Goal: Book appointment/travel/reservation

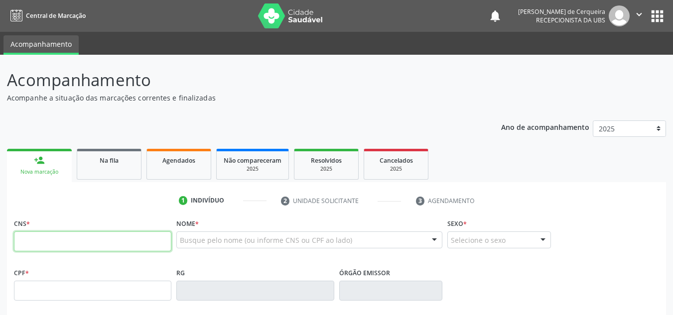
click at [85, 245] on input "text" at bounding box center [92, 242] width 157 height 20
type input "701 8052 3219 2979"
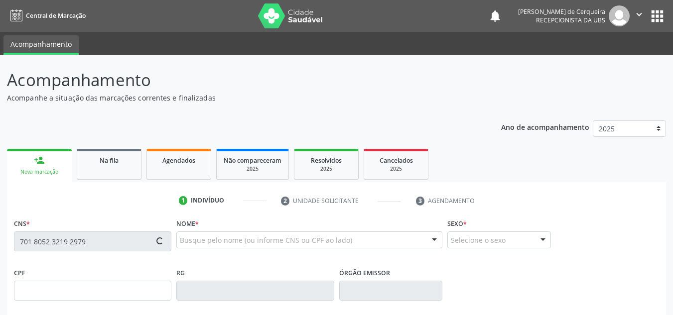
type input "[DATE]"
type input "[PERSON_NAME]"
type input "[PHONE_NUMBER]"
type input "S/N"
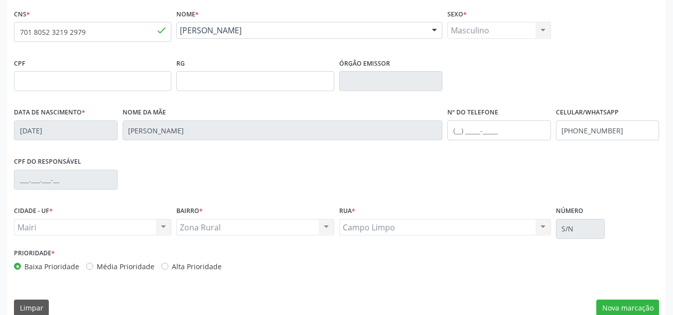
scroll to position [225, 0]
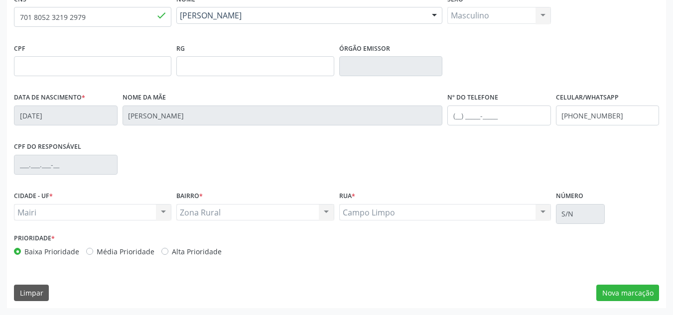
click at [84, 252] on div "Baixa Prioridade Média Prioridade Alta Prioridade" at bounding box center [174, 252] width 320 height 10
click at [97, 250] on label "Média Prioridade" at bounding box center [126, 252] width 58 height 10
click at [88, 250] on input "Média Prioridade" at bounding box center [89, 251] width 7 height 9
radio input "true"
click at [635, 293] on button "Nova marcação" at bounding box center [627, 293] width 63 height 17
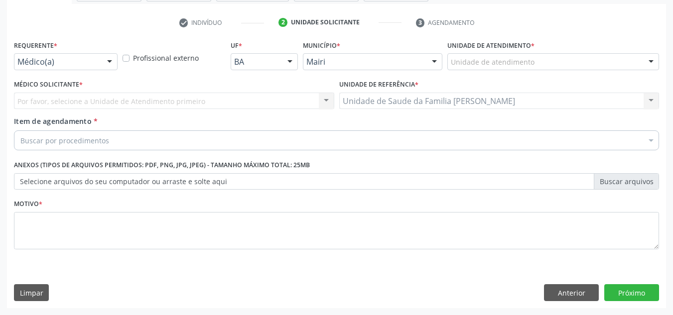
scroll to position [178, 0]
click at [576, 58] on div "Unidade de atendimento" at bounding box center [553, 61] width 212 height 17
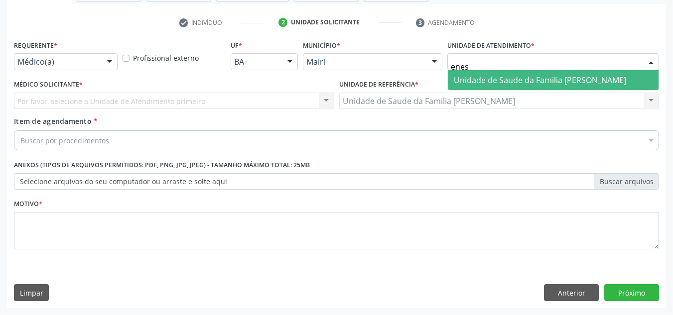
type input "enesi"
click at [568, 77] on span "Unidade de Saude da Familia [PERSON_NAME]" at bounding box center [540, 80] width 172 height 11
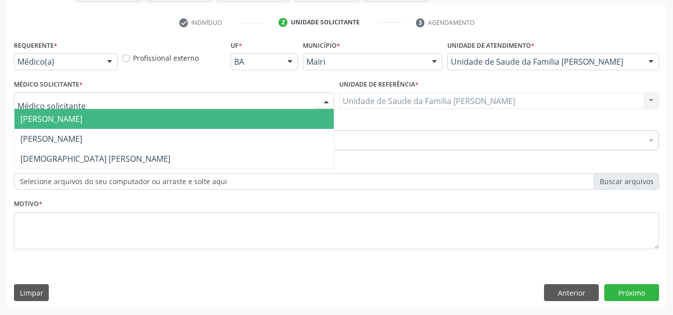
click at [74, 113] on span "[PERSON_NAME]" at bounding box center [173, 119] width 319 height 20
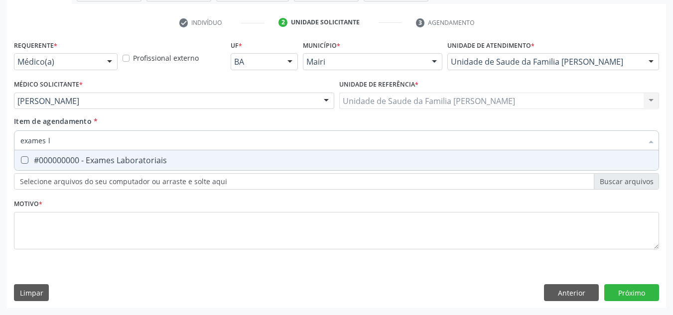
type input "exames la"
click at [76, 158] on div "#000000000 - Exames Laboratoriais" at bounding box center [336, 160] width 632 height 8
checkbox Laboratoriais "true"
type input "exames la"
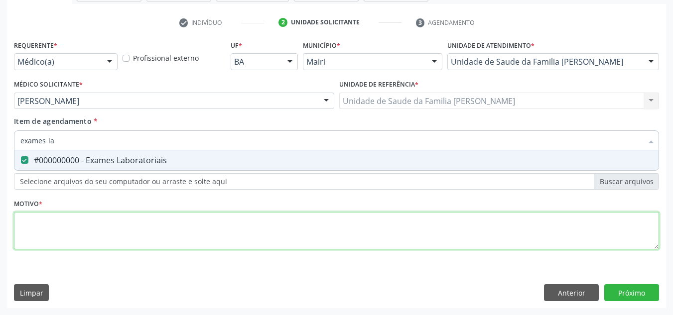
click at [38, 236] on div "Requerente * Médico(a) Médico(a) Enfermeiro(a) Paciente Nenhum resultado encont…" at bounding box center [336, 151] width 645 height 226
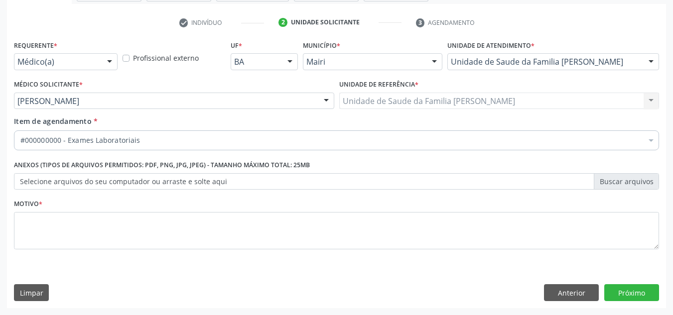
click at [89, 176] on label "Selecione arquivos do seu computador ou arraste e solte aqui" at bounding box center [336, 181] width 645 height 17
click at [89, 176] on input "Selecione arquivos do seu computador ou arraste e solte aqui" at bounding box center [336, 181] width 645 height 17
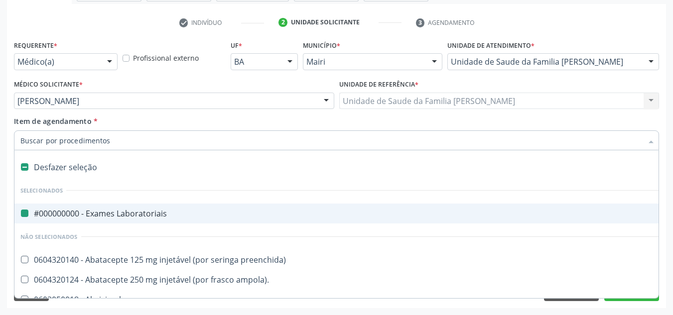
type input "h"
checkbox Laboratoriais "false"
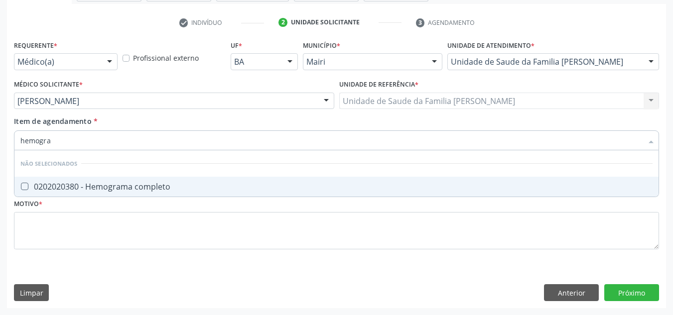
type input "hemogram"
click at [105, 177] on span "0202020380 - Hemograma completo" at bounding box center [336, 187] width 644 height 20
checkbox completo "true"
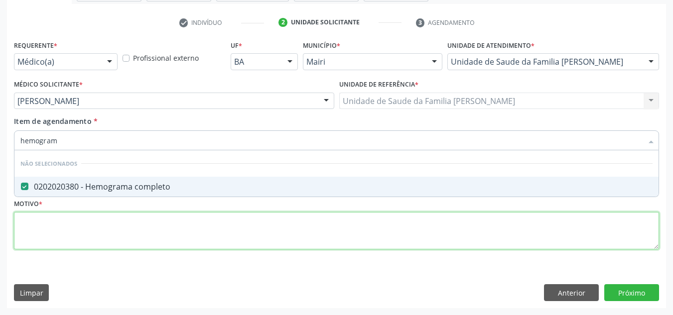
click at [80, 236] on div "Requerente * Médico(a) Médico(a) Enfermeiro(a) Paciente Nenhum resultado encont…" at bounding box center [336, 151] width 645 height 226
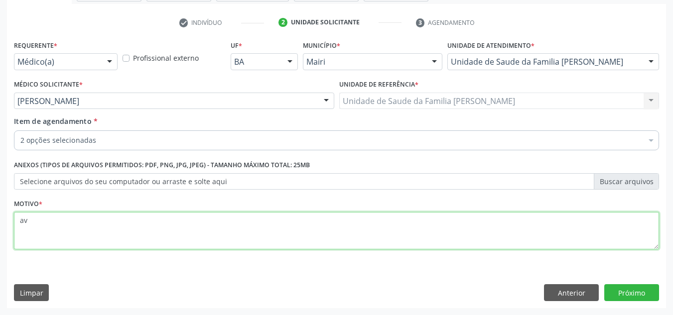
type textarea "a"
type textarea "ROTINA"
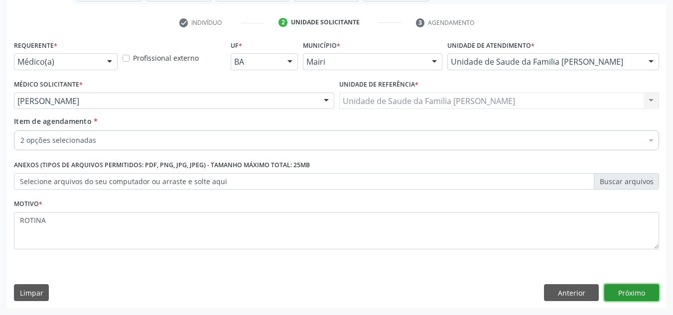
click at [627, 298] on button "Próximo" at bounding box center [631, 292] width 55 height 17
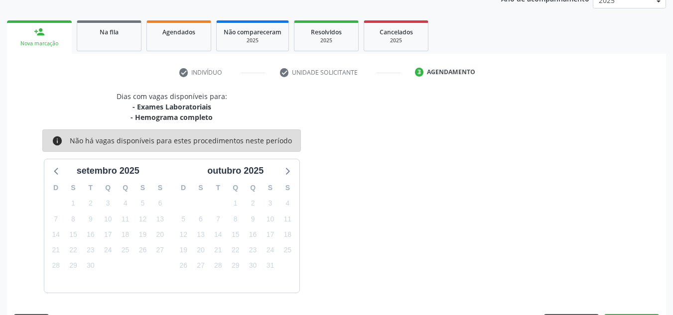
scroll to position [158, 0]
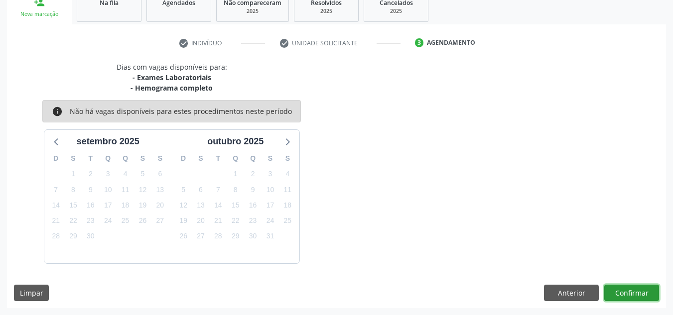
click at [646, 291] on button "Confirmar" at bounding box center [631, 293] width 55 height 17
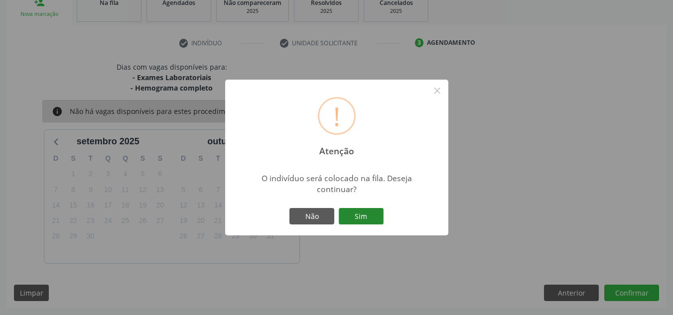
click at [353, 216] on button "Sim" at bounding box center [361, 216] width 45 height 17
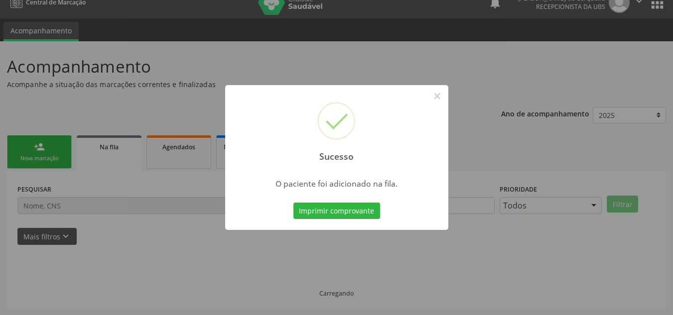
scroll to position [13, 0]
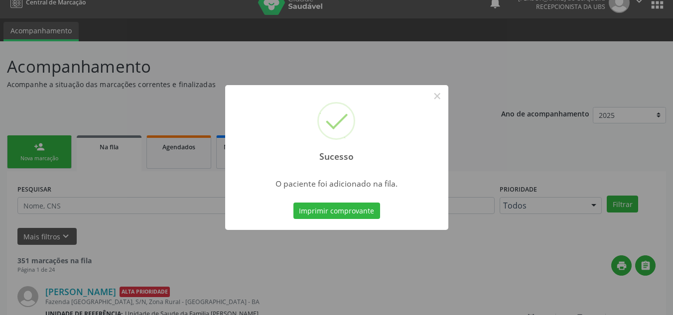
click at [411, 60] on div "Sucesso × O paciente foi adicionado na fila. Imprimir comprovante Cancel" at bounding box center [336, 157] width 673 height 315
